Goal: Information Seeking & Learning: Learn about a topic

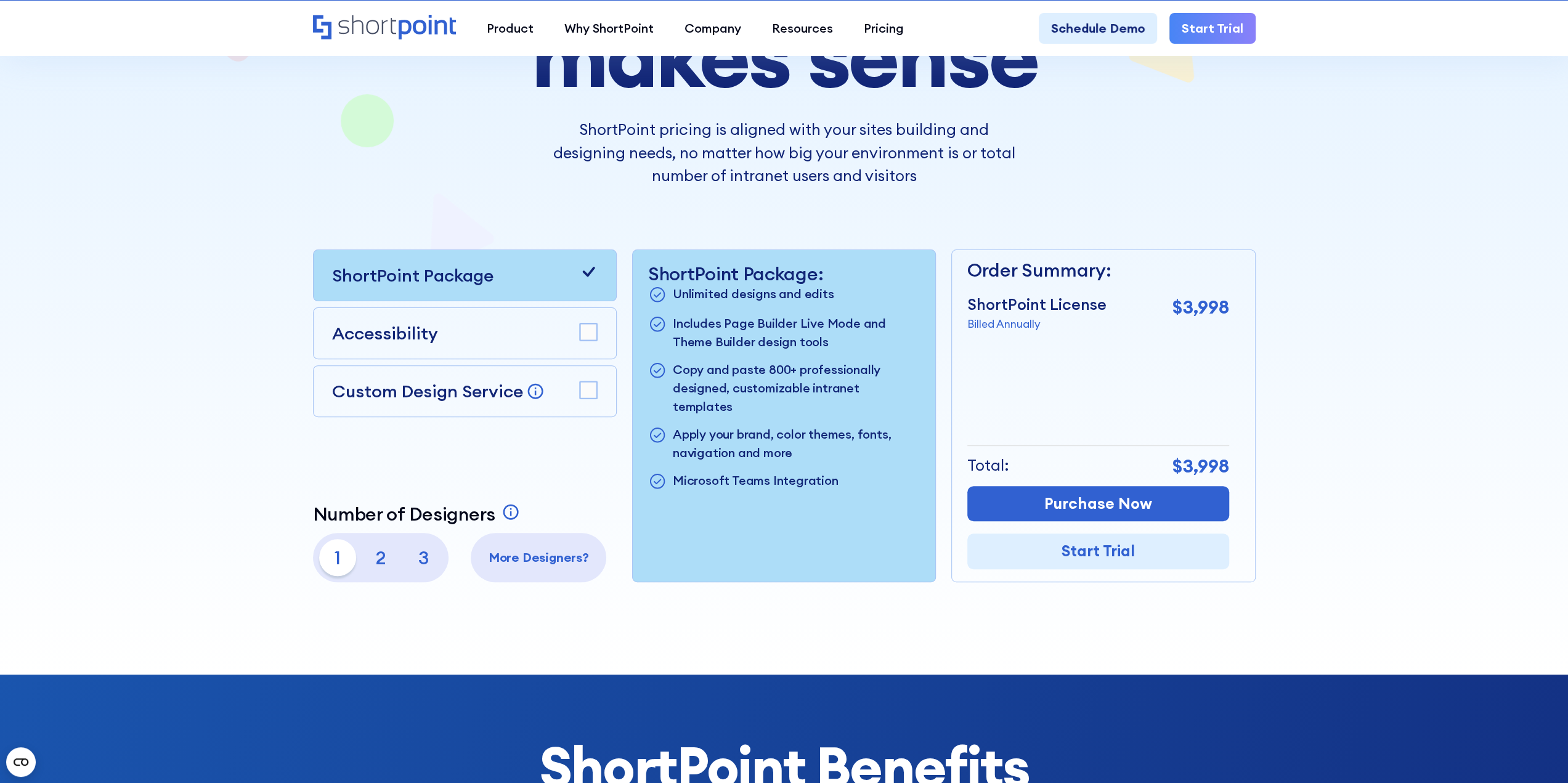
scroll to position [247, 0]
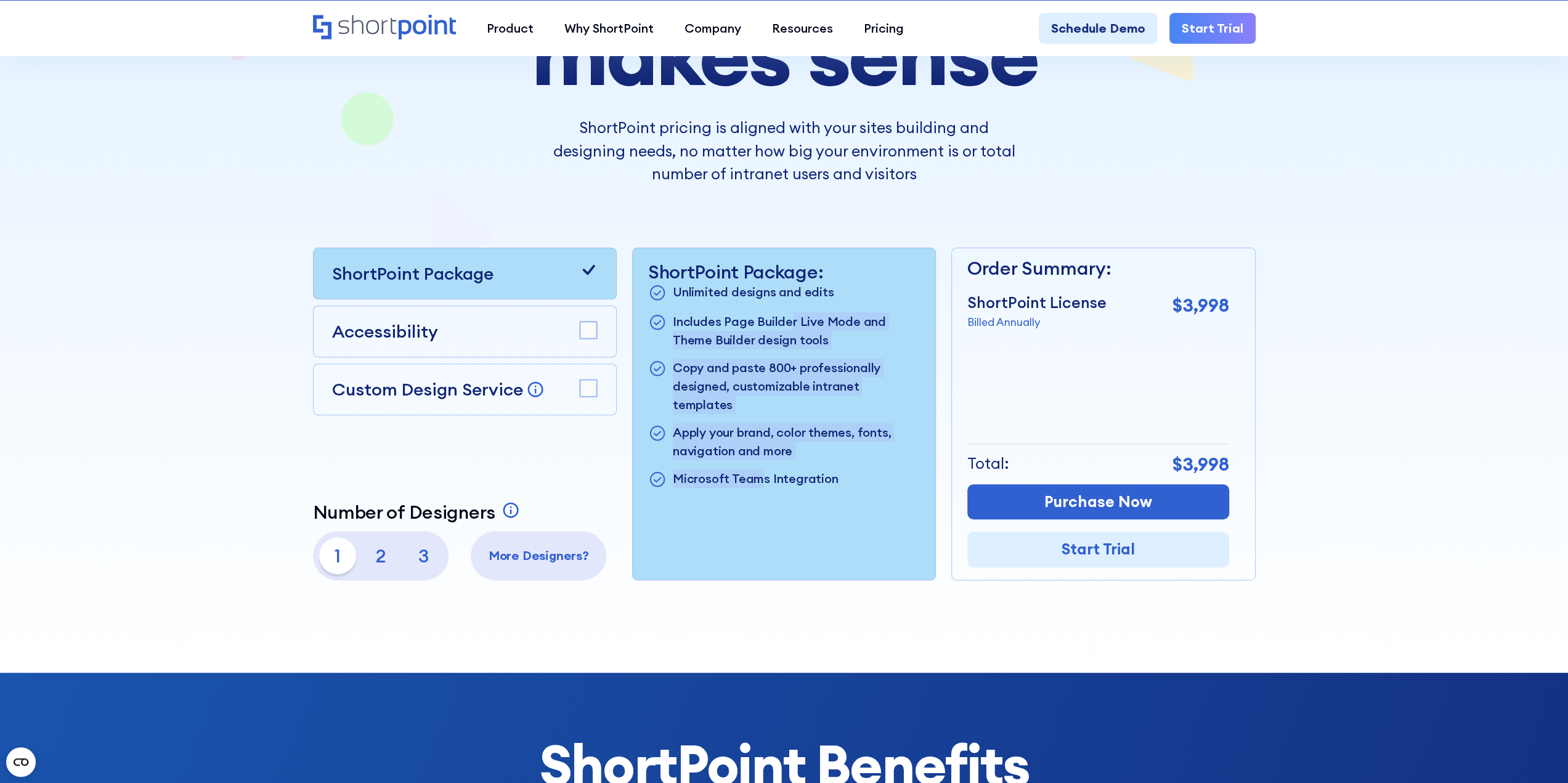
drag, startPoint x: 791, startPoint y: 305, endPoint x: 759, endPoint y: 446, distance: 144.6
click at [759, 446] on ul "Unlimited designs and edits Includes Page Builder Live Mode and Theme Builder d…" at bounding box center [784, 386] width 271 height 207
drag, startPoint x: 759, startPoint y: 444, endPoint x: 747, endPoint y: 323, distance: 121.6
click at [747, 323] on ul "Unlimited designs and edits Includes Page Builder Live Mode and Theme Builder d…" at bounding box center [784, 386] width 271 height 207
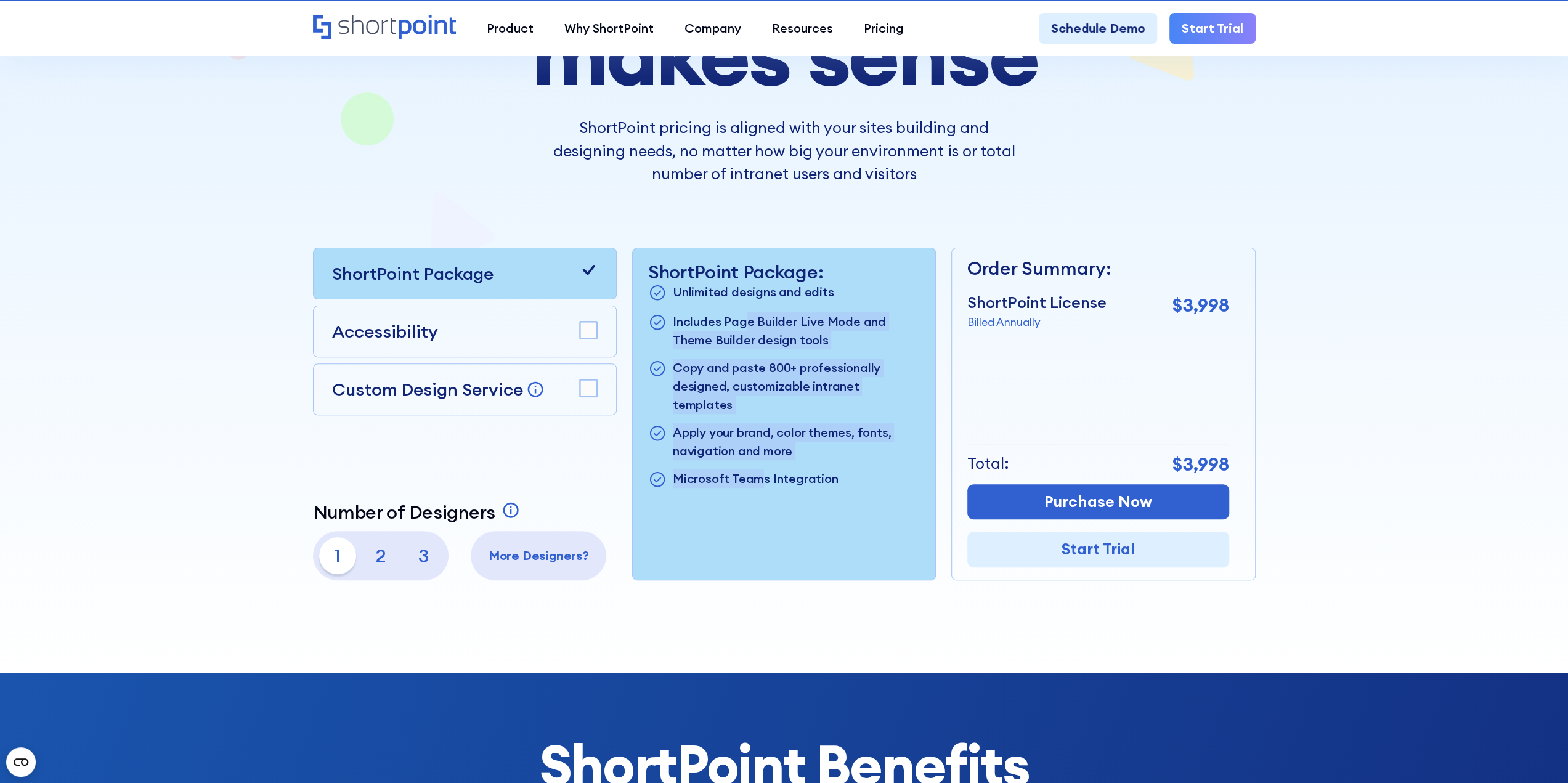
click at [747, 323] on p "Includes Page Builder Live Mode and Theme Builder design tools" at bounding box center [796, 331] width 247 height 37
drag, startPoint x: 747, startPoint y: 323, endPoint x: 782, endPoint y: 444, distance: 126.0
click at [782, 444] on ul "Unlimited designs and edits Includes Page Builder Live Mode and Theme Builder d…" at bounding box center [784, 386] width 271 height 207
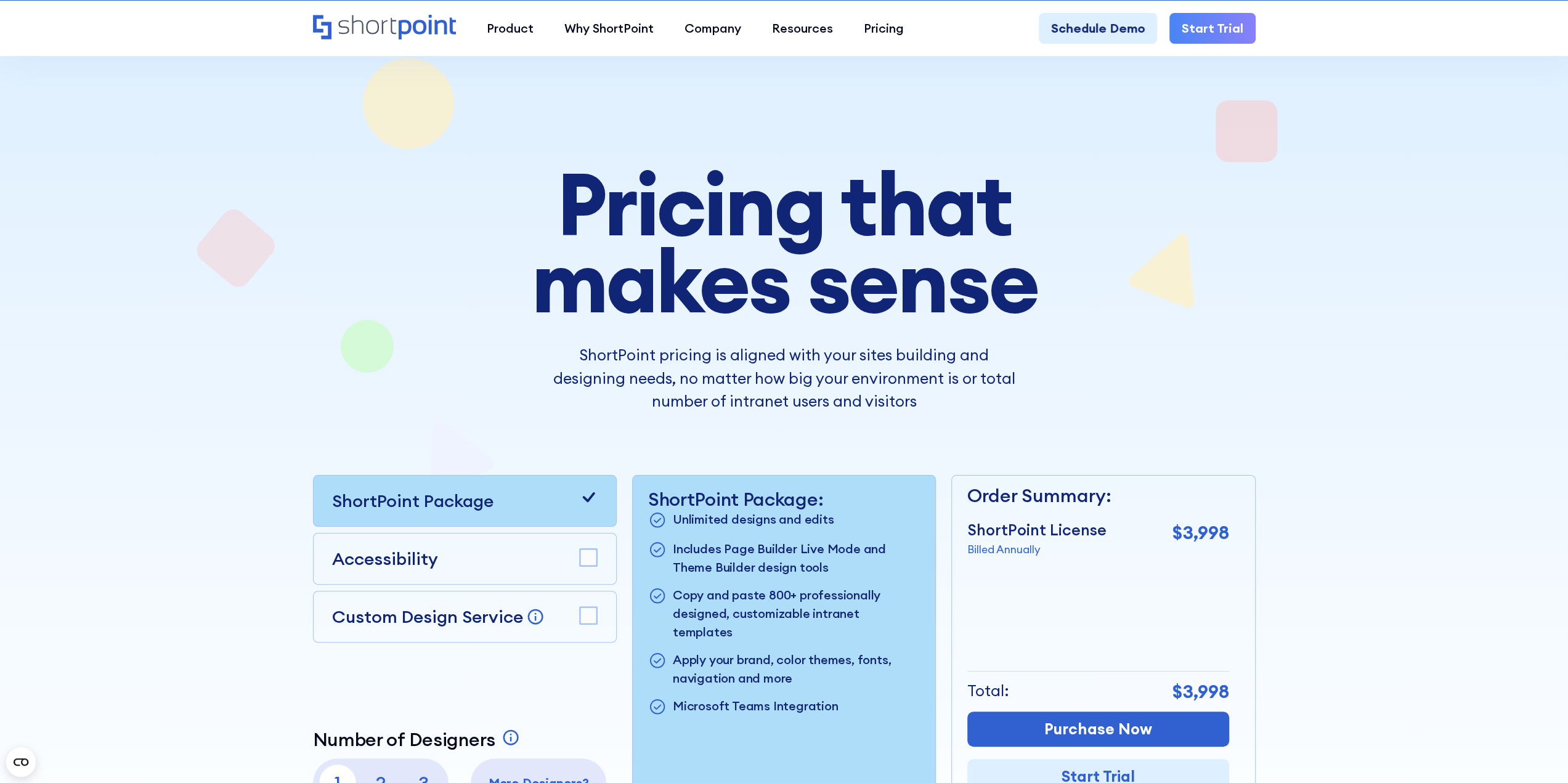
scroll to position [0, 0]
